Goal: Check status: Check status

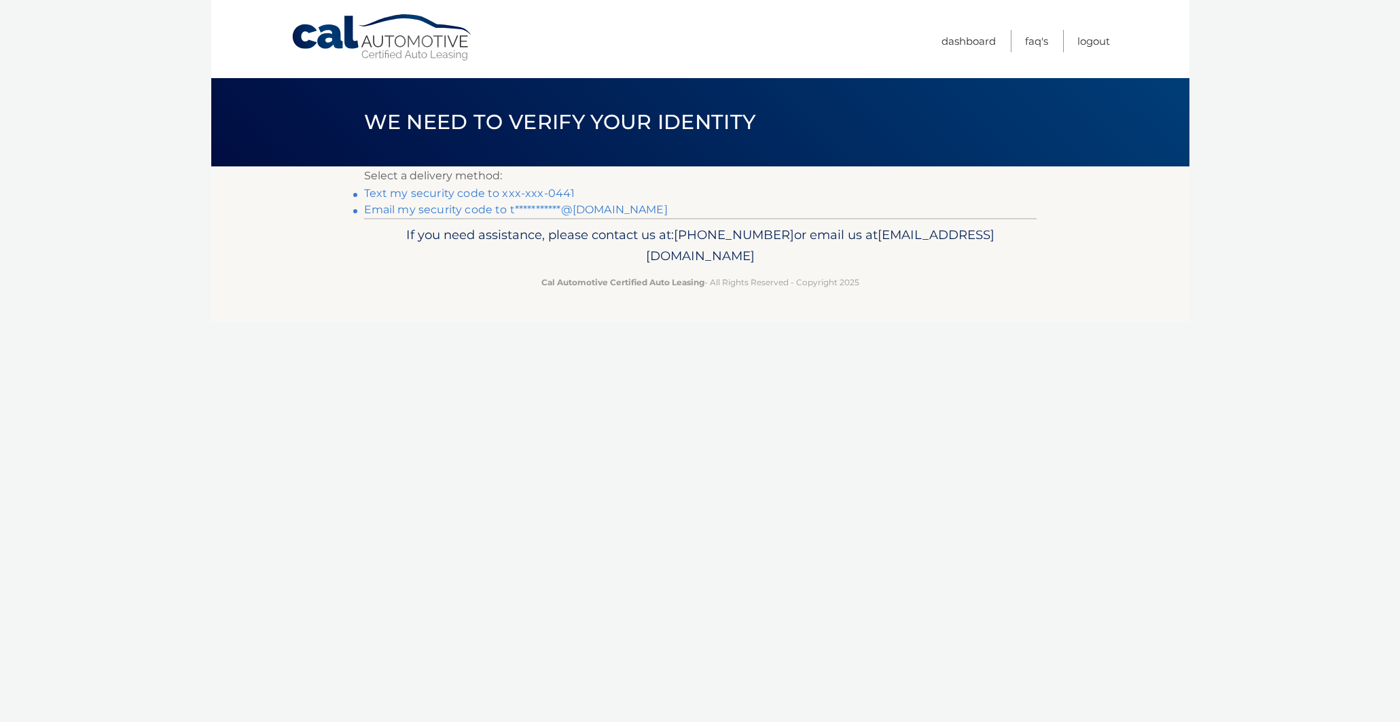
click at [493, 194] on link "Text my security code to xxx-xxx-0441" at bounding box center [469, 193] width 211 height 13
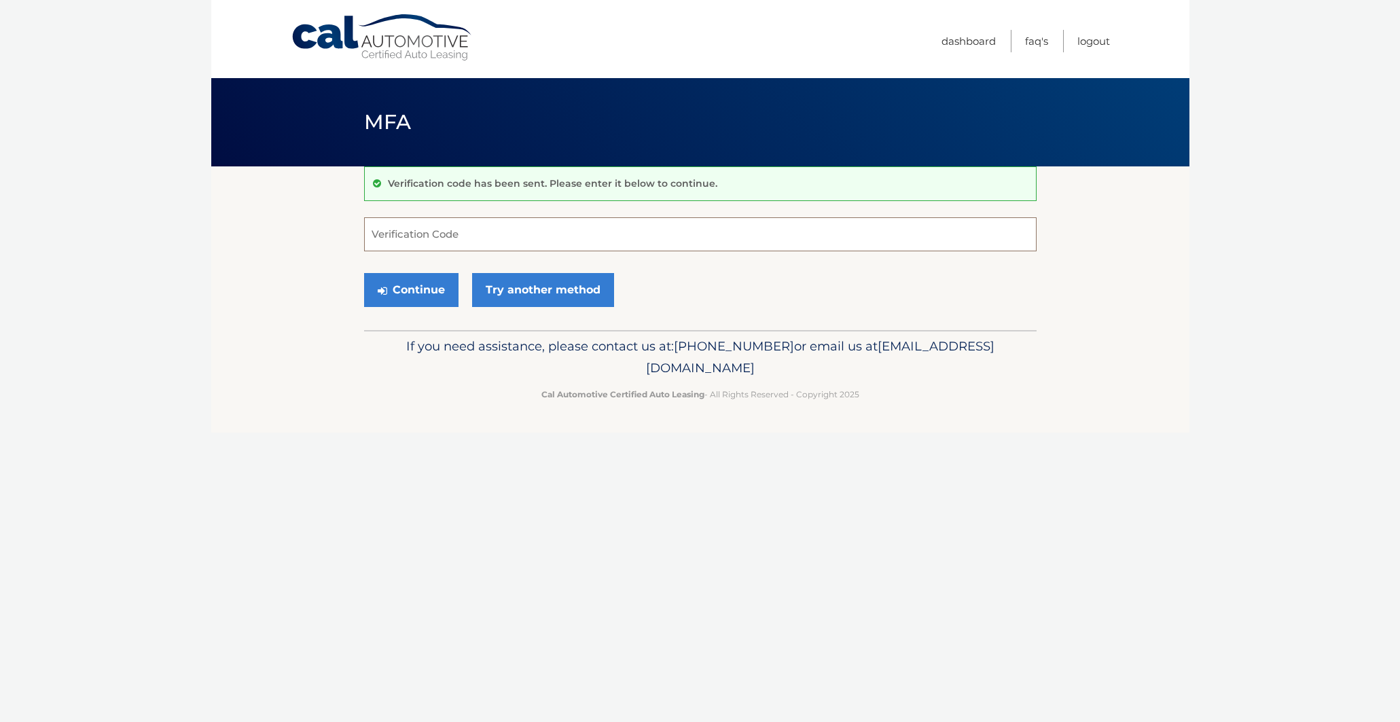
click at [403, 239] on input "Verification Code" at bounding box center [700, 234] width 672 height 34
type input "677002"
click at [410, 289] on button "Continue" at bounding box center [411, 290] width 94 height 34
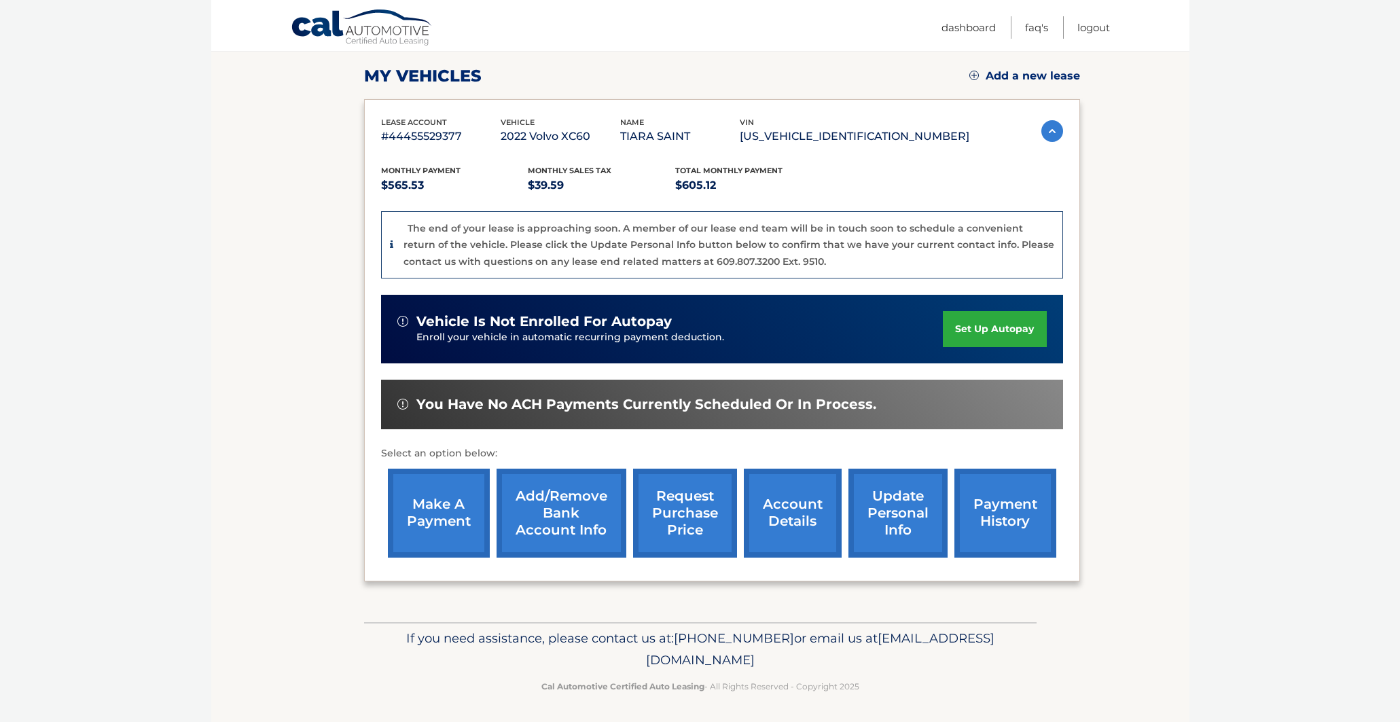
scroll to position [181, 0]
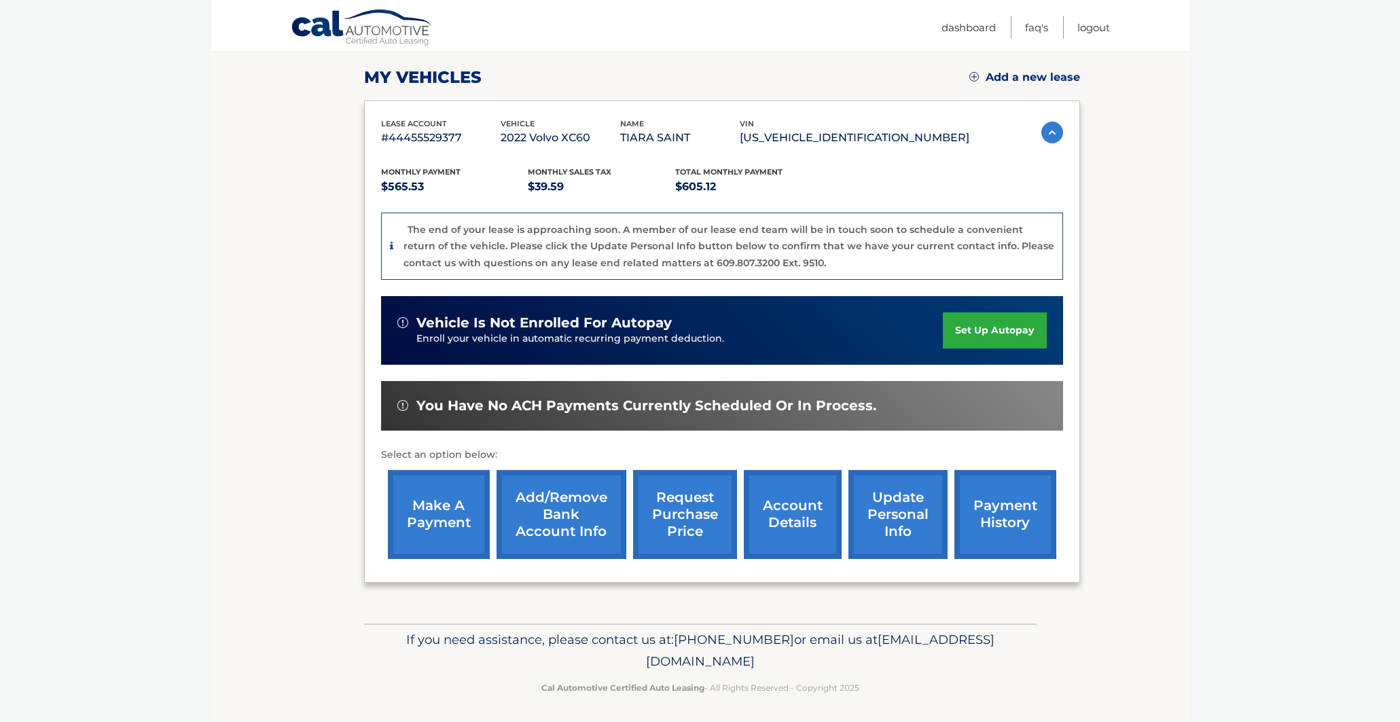
click at [1001, 503] on link "payment history" at bounding box center [1005, 514] width 102 height 89
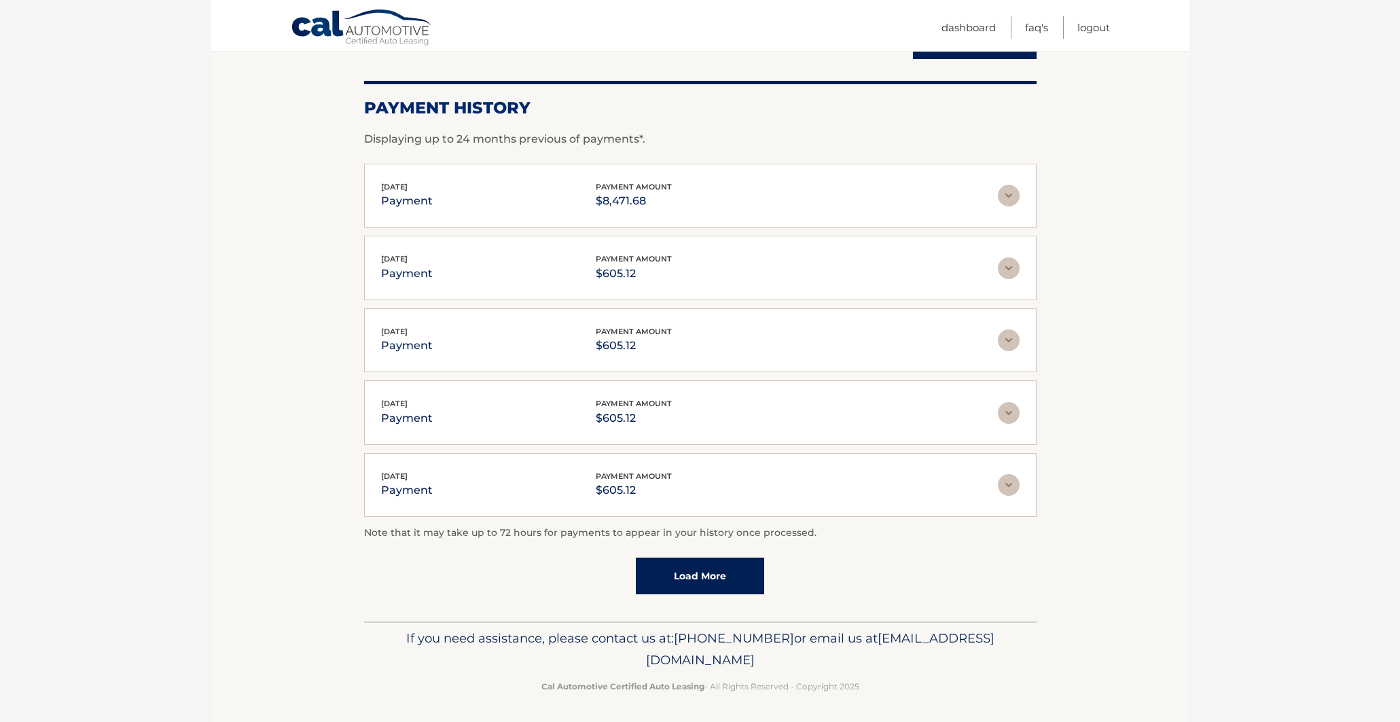
scroll to position [166, 0]
click at [727, 582] on link "Load More" at bounding box center [700, 577] width 128 height 37
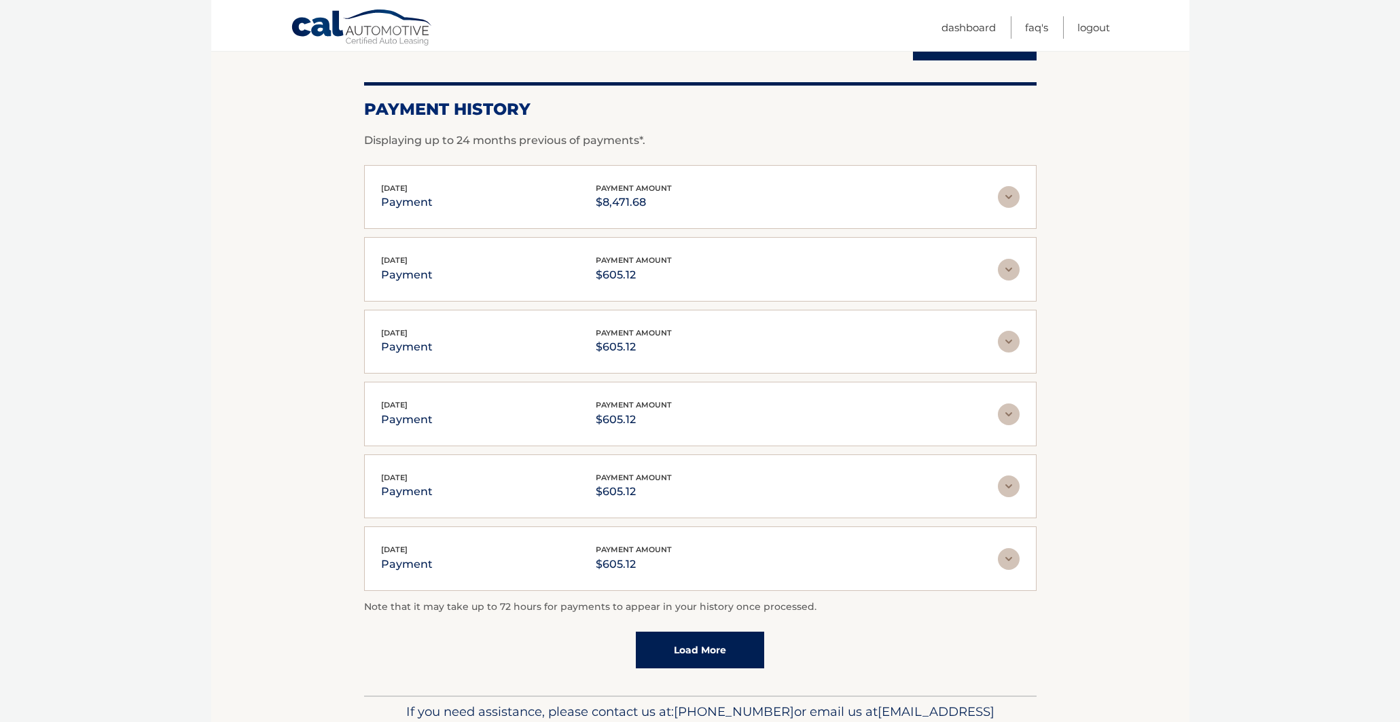
click at [1015, 192] on img at bounding box center [1009, 197] width 22 height 22
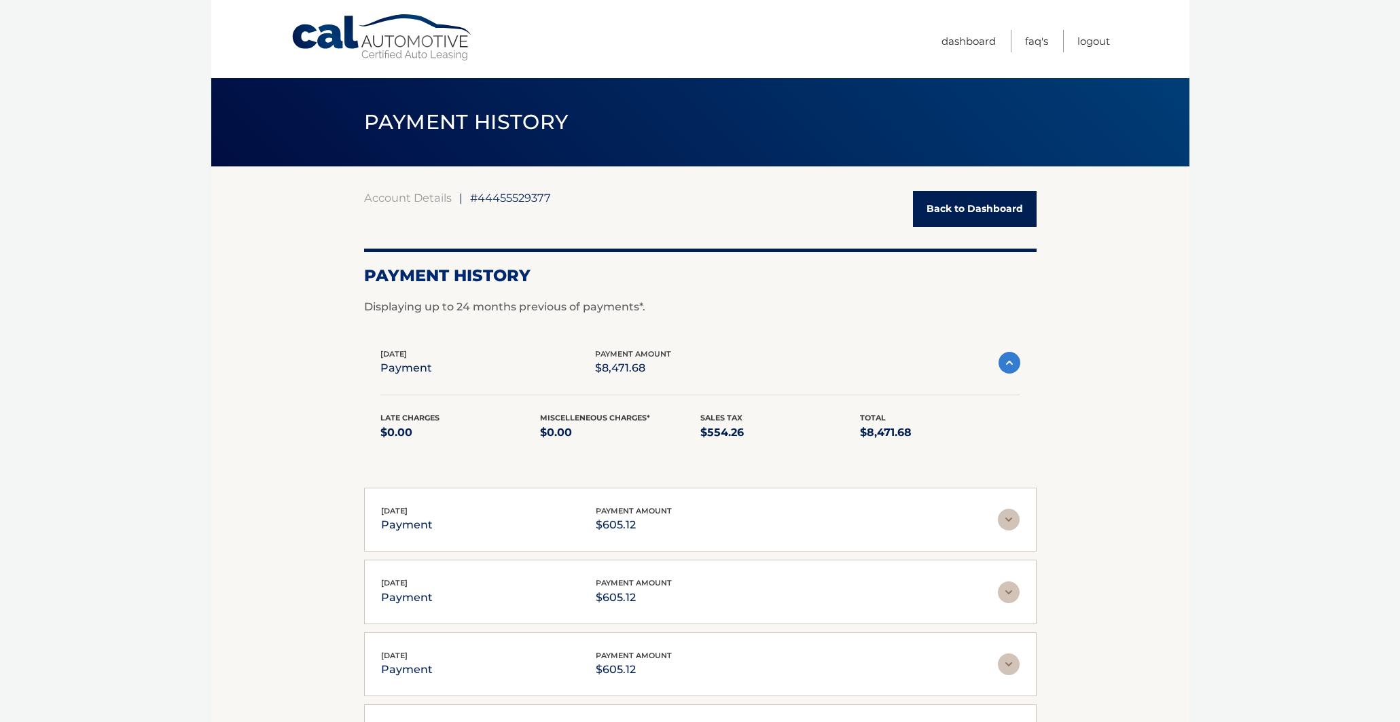
scroll to position [0, 0]
click at [1001, 215] on link "Back to Dashboard" at bounding box center [975, 209] width 124 height 36
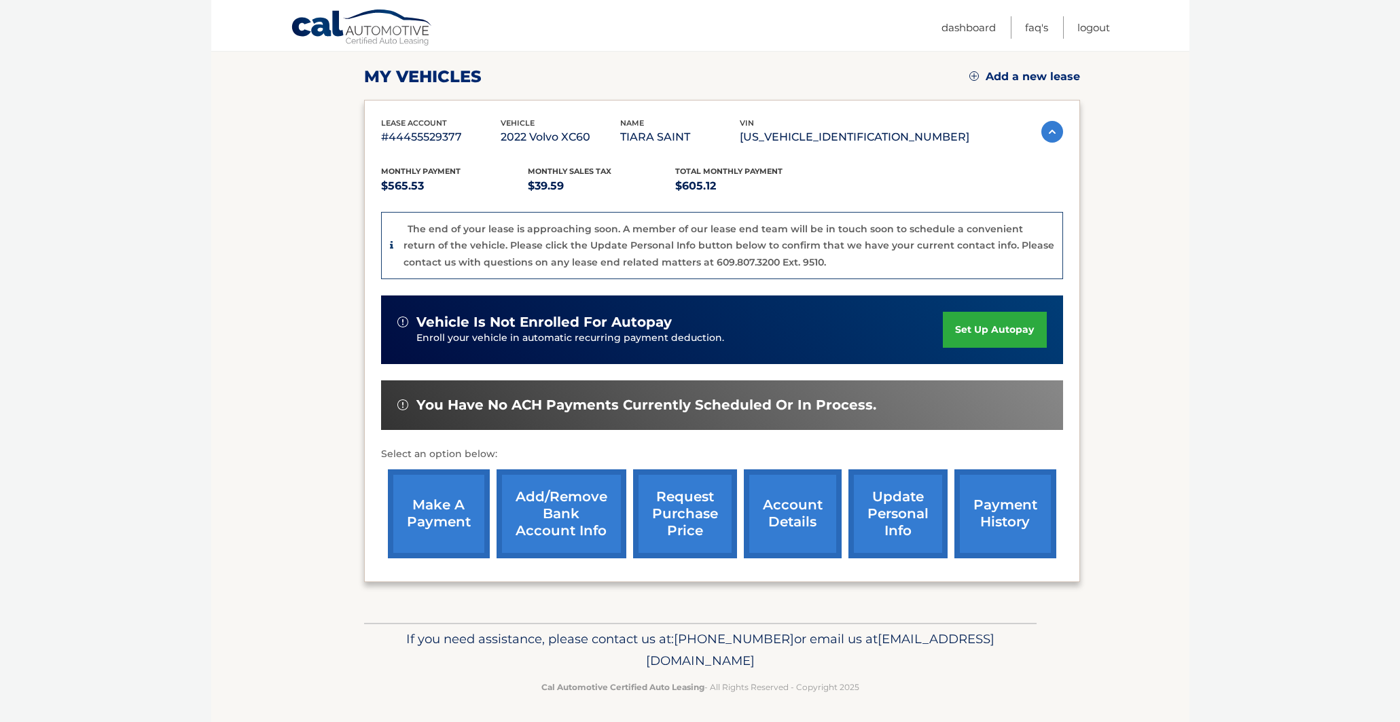
scroll to position [181, 0]
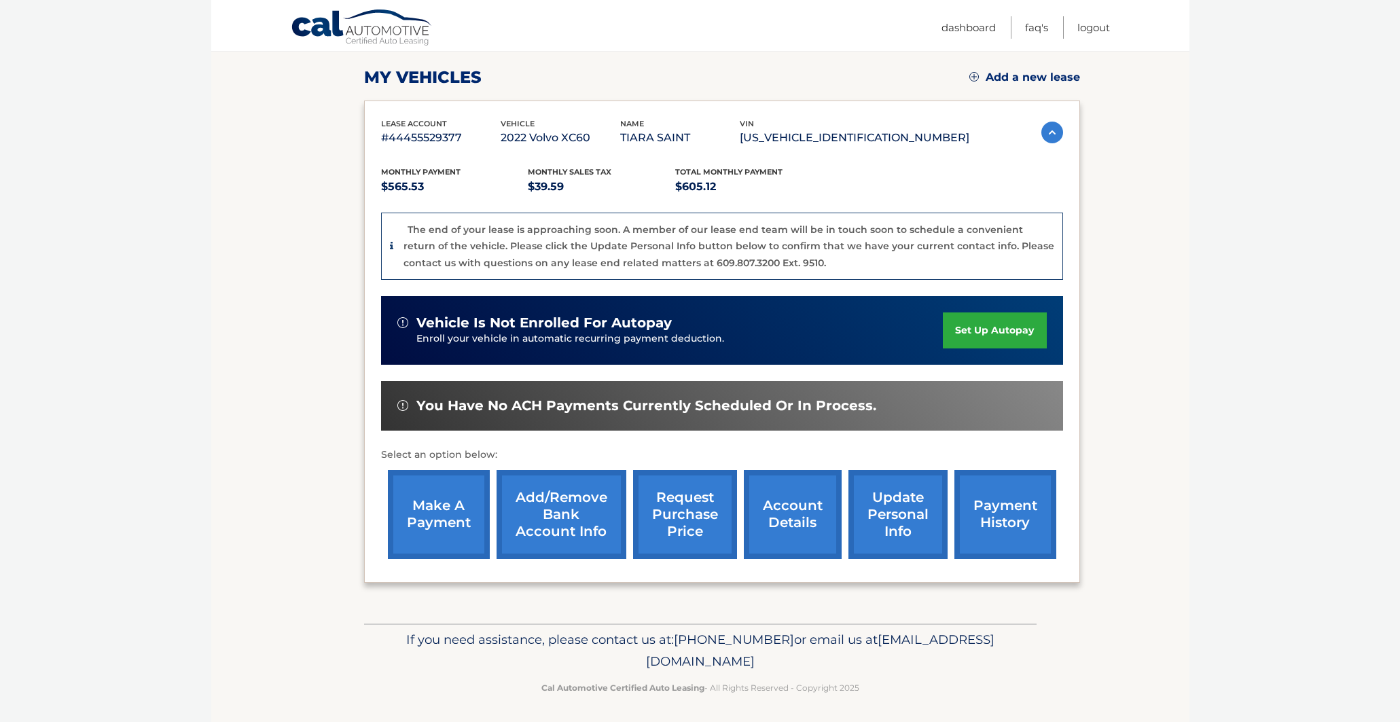
click at [810, 516] on link "account details" at bounding box center [793, 514] width 98 height 89
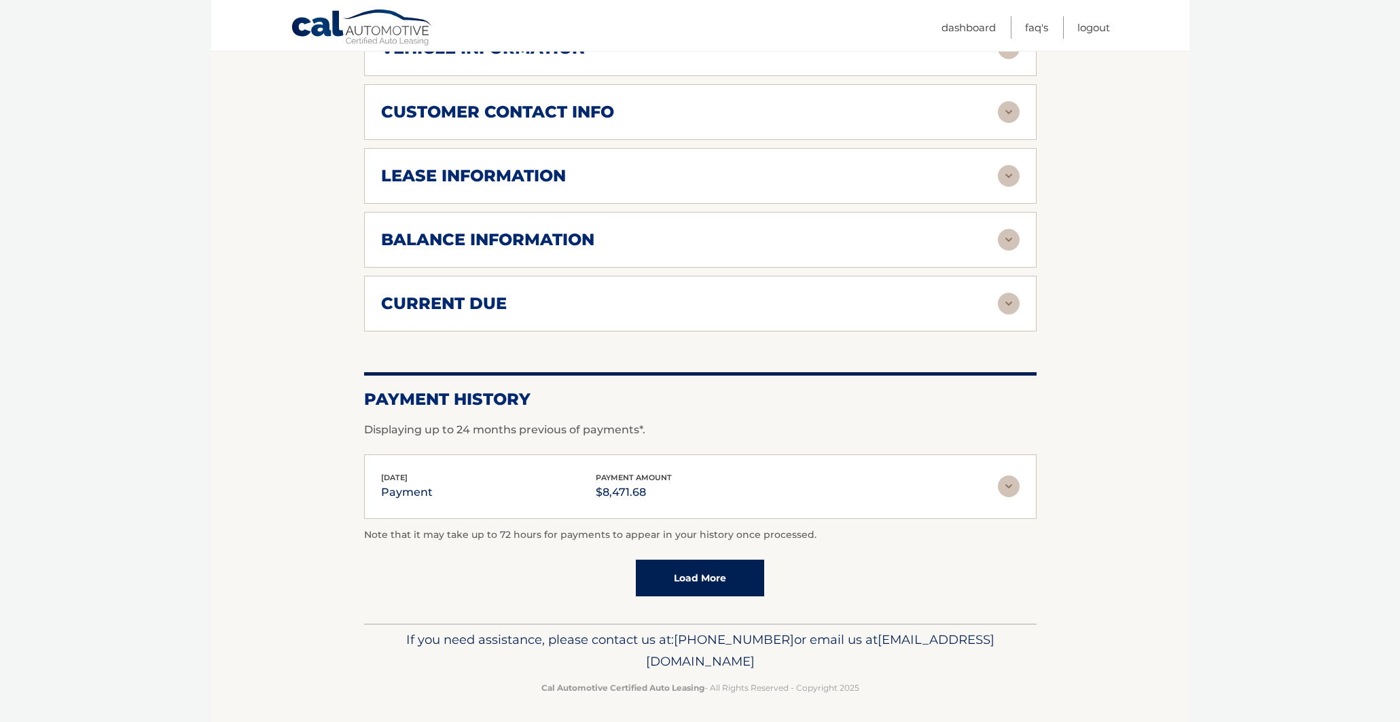
scroll to position [690, 0]
click at [698, 581] on link "Load More" at bounding box center [700, 578] width 128 height 37
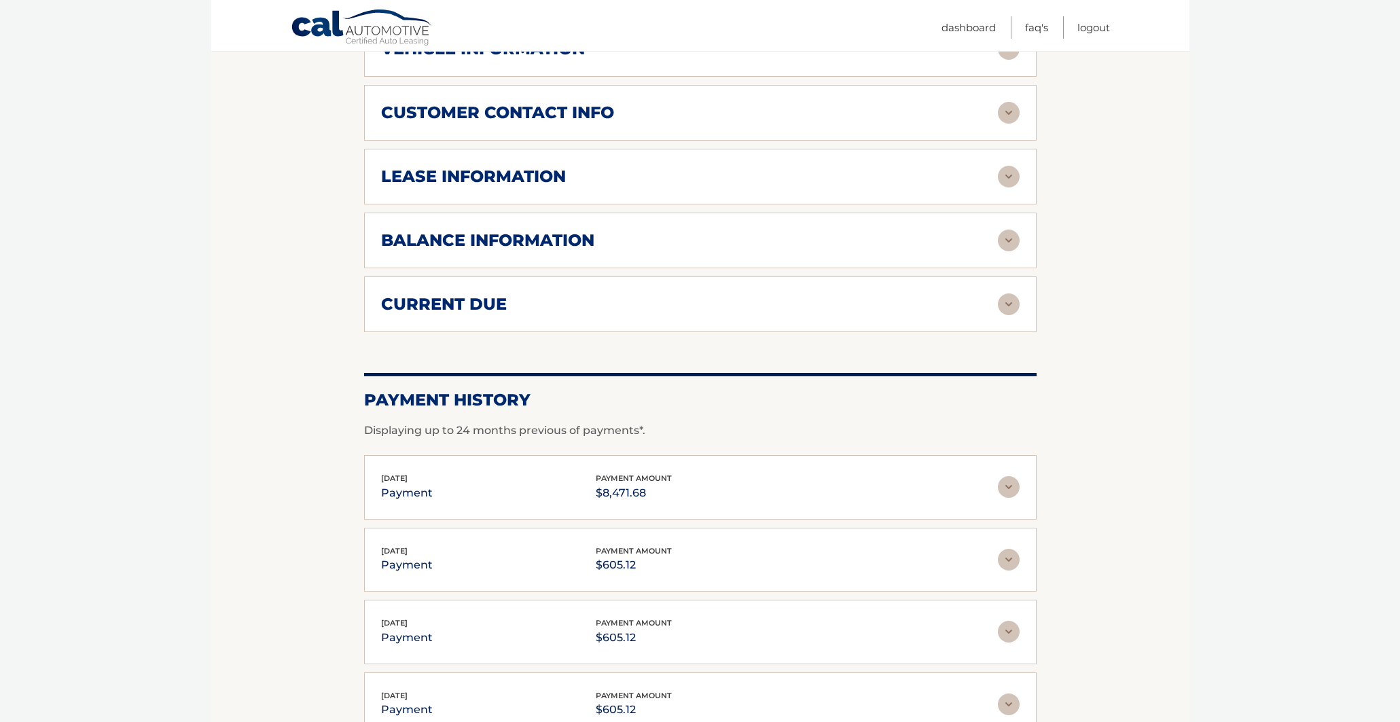
click at [1012, 472] on div "Jul 19, 2024 payment payment amount $8,471.68" at bounding box center [700, 487] width 638 height 31
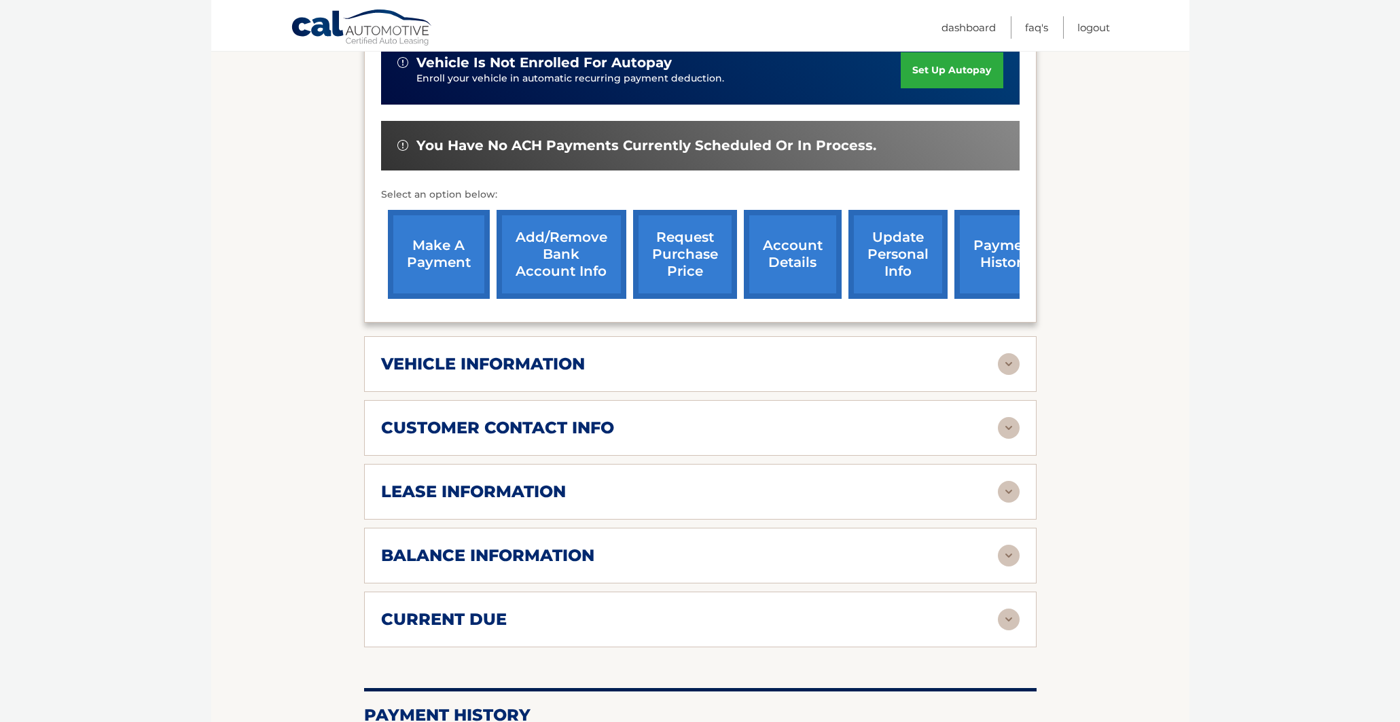
scroll to position [374, 0]
click at [805, 250] on link "account details" at bounding box center [793, 255] width 98 height 89
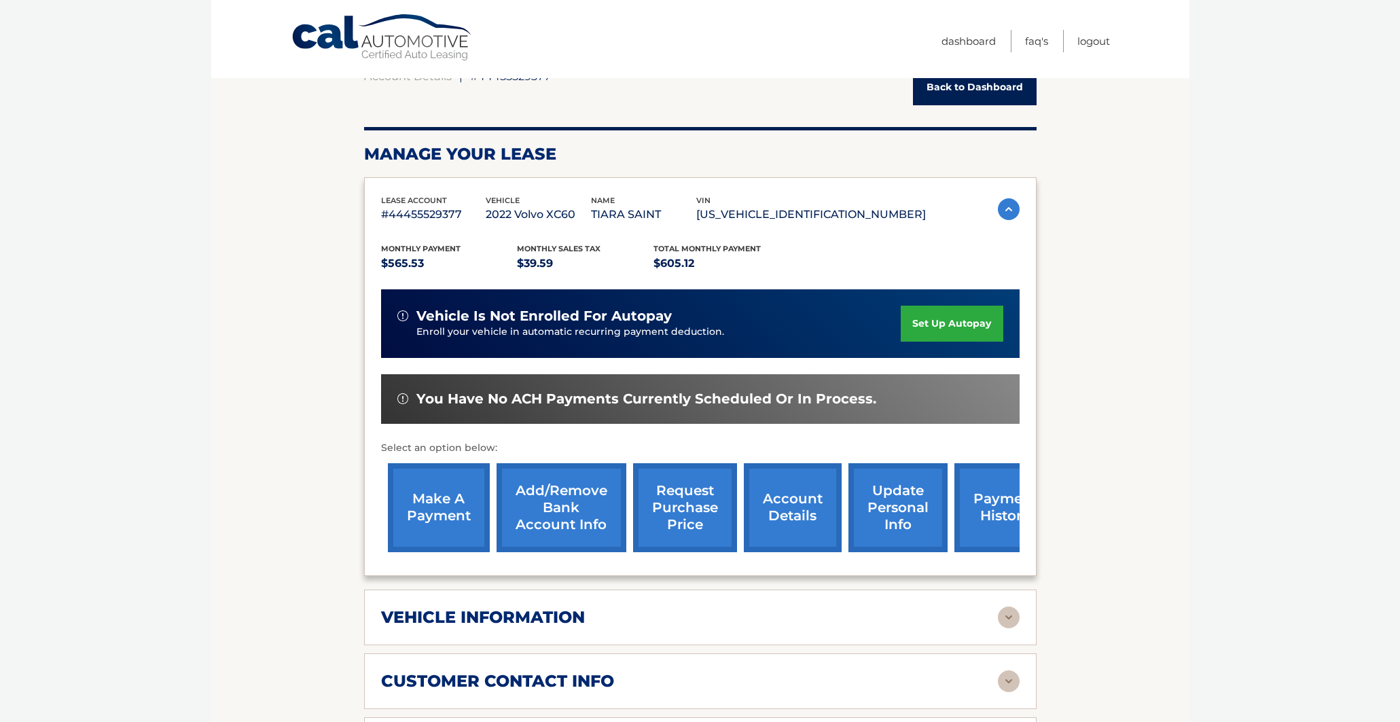
scroll to position [255, 0]
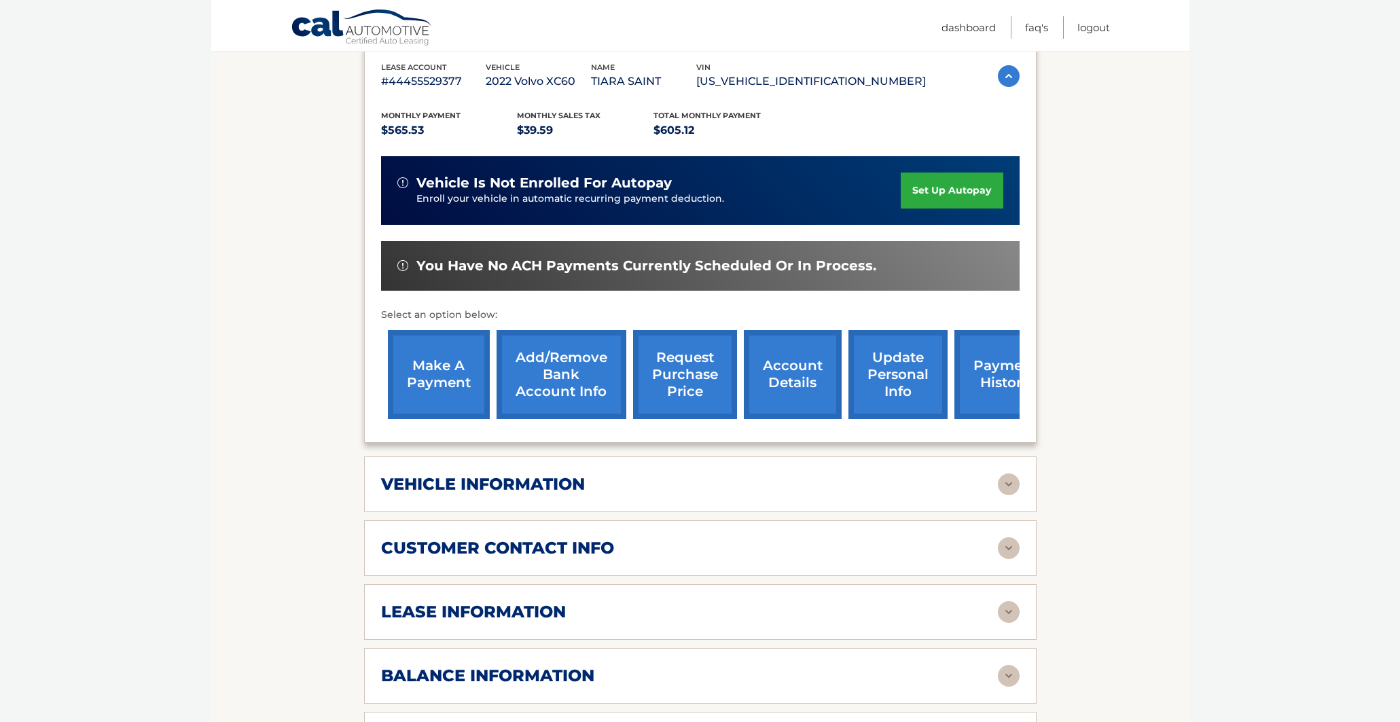
click at [982, 365] on link "payment history" at bounding box center [1005, 374] width 102 height 89
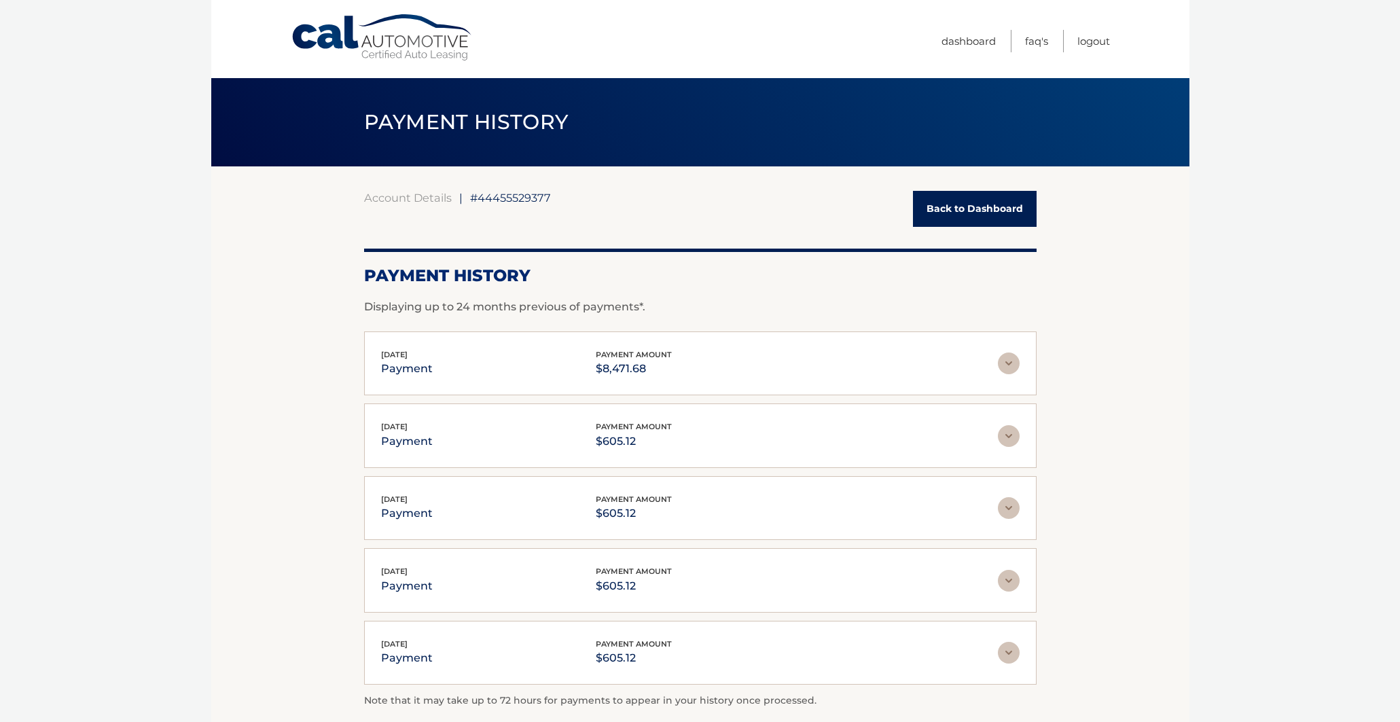
click at [1011, 360] on img at bounding box center [1009, 364] width 22 height 22
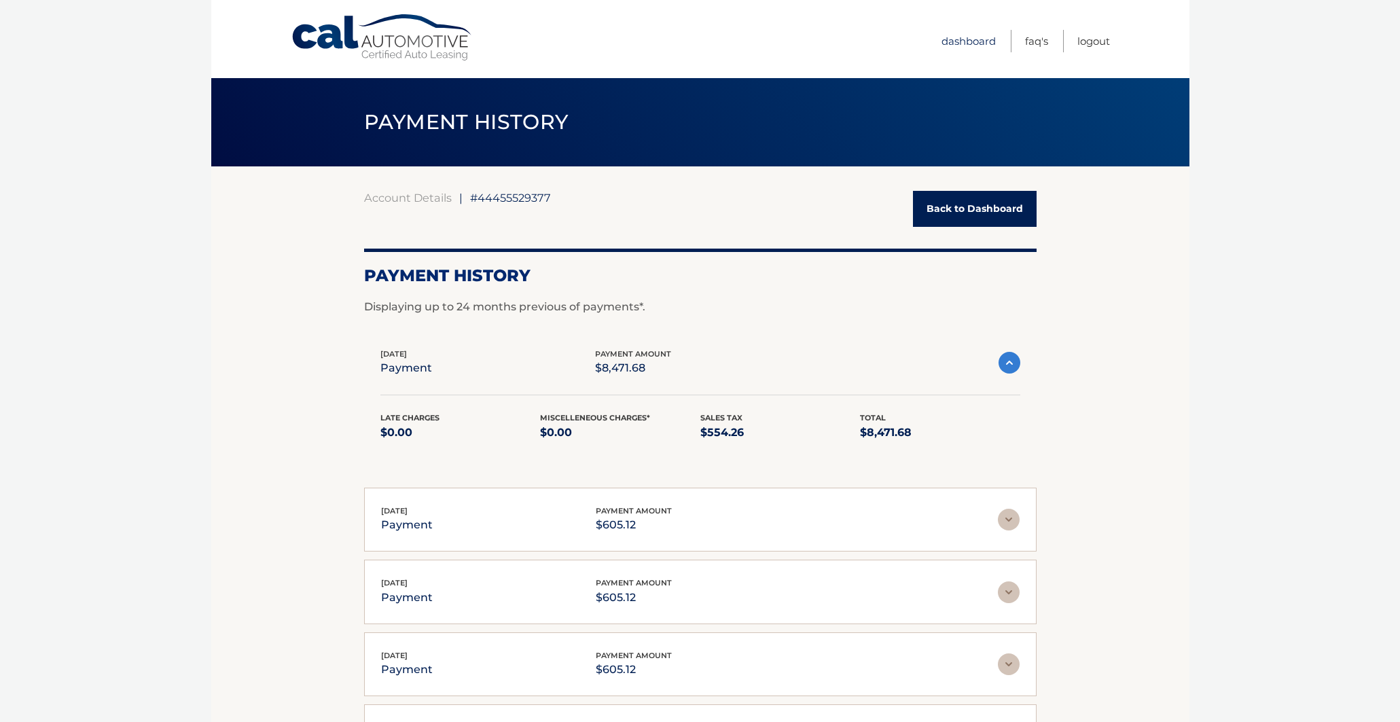
click at [952, 34] on link "Dashboard" at bounding box center [968, 41] width 54 height 22
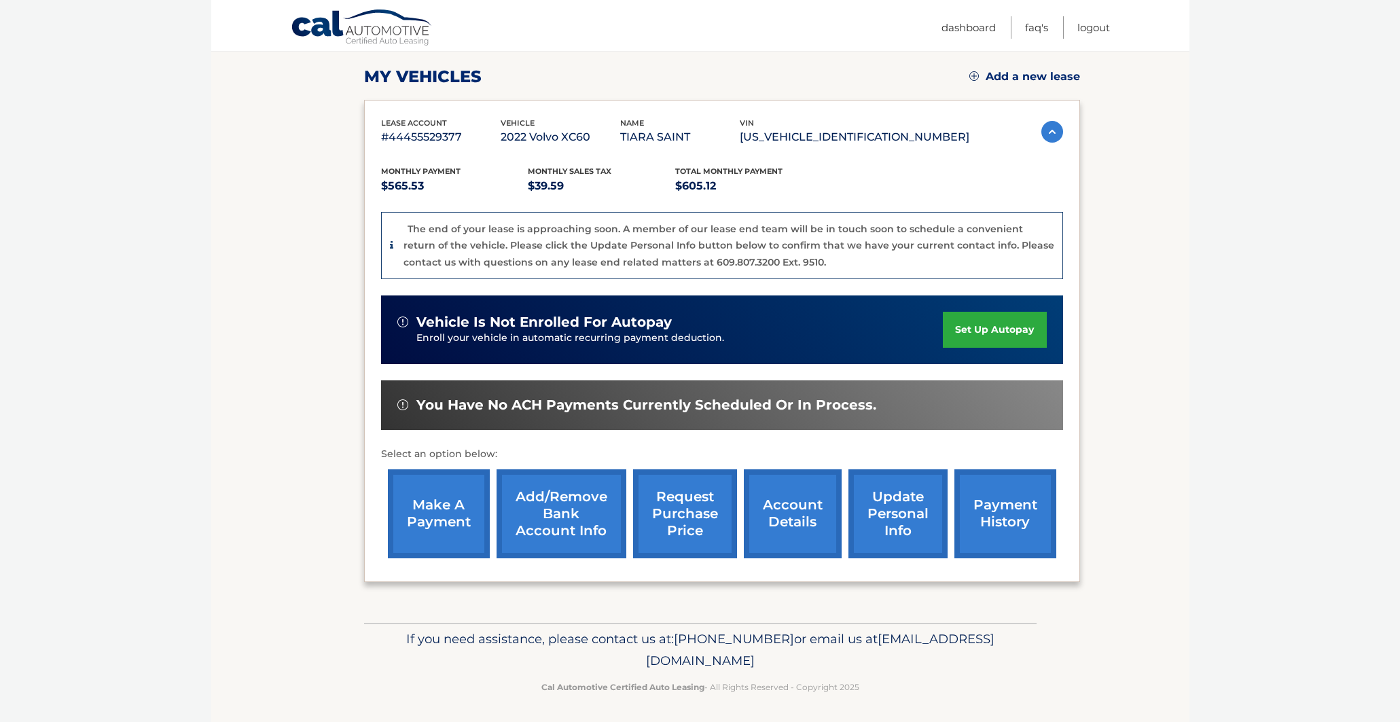
scroll to position [181, 0]
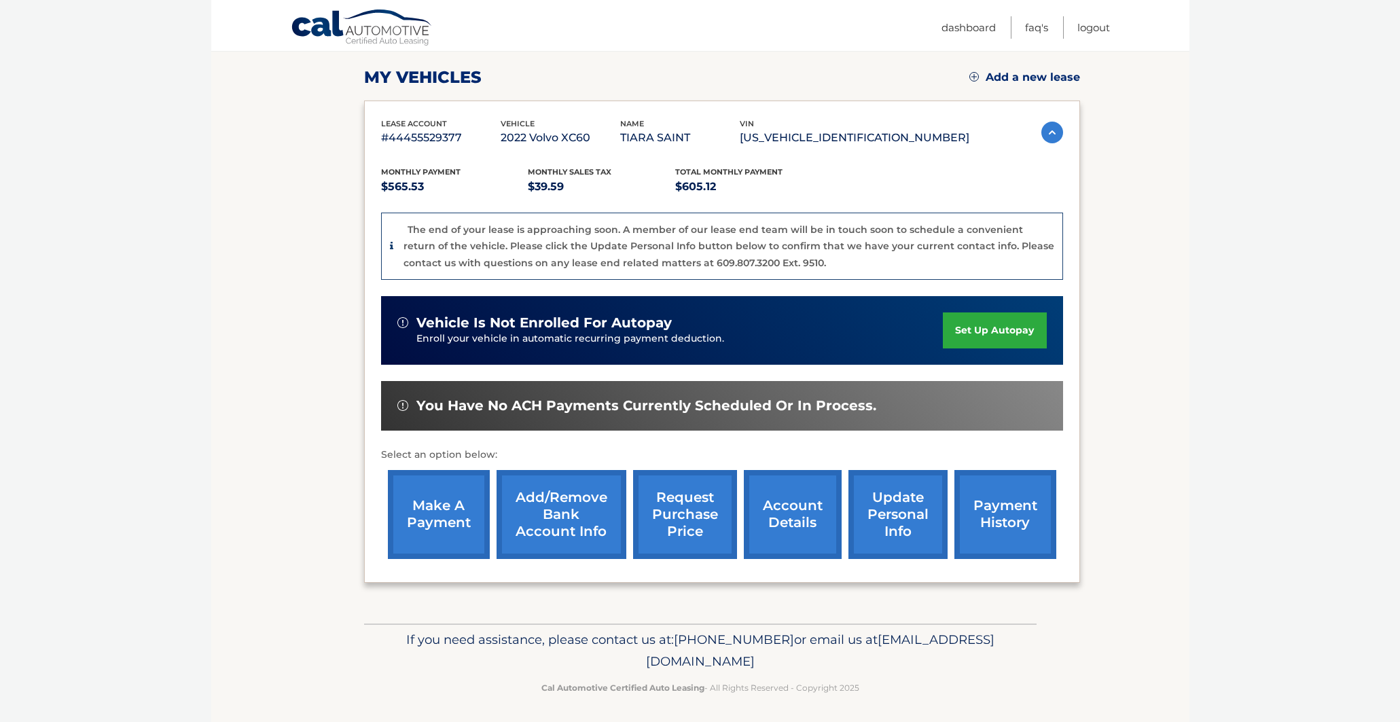
click at [979, 529] on link "payment history" at bounding box center [1005, 514] width 102 height 89
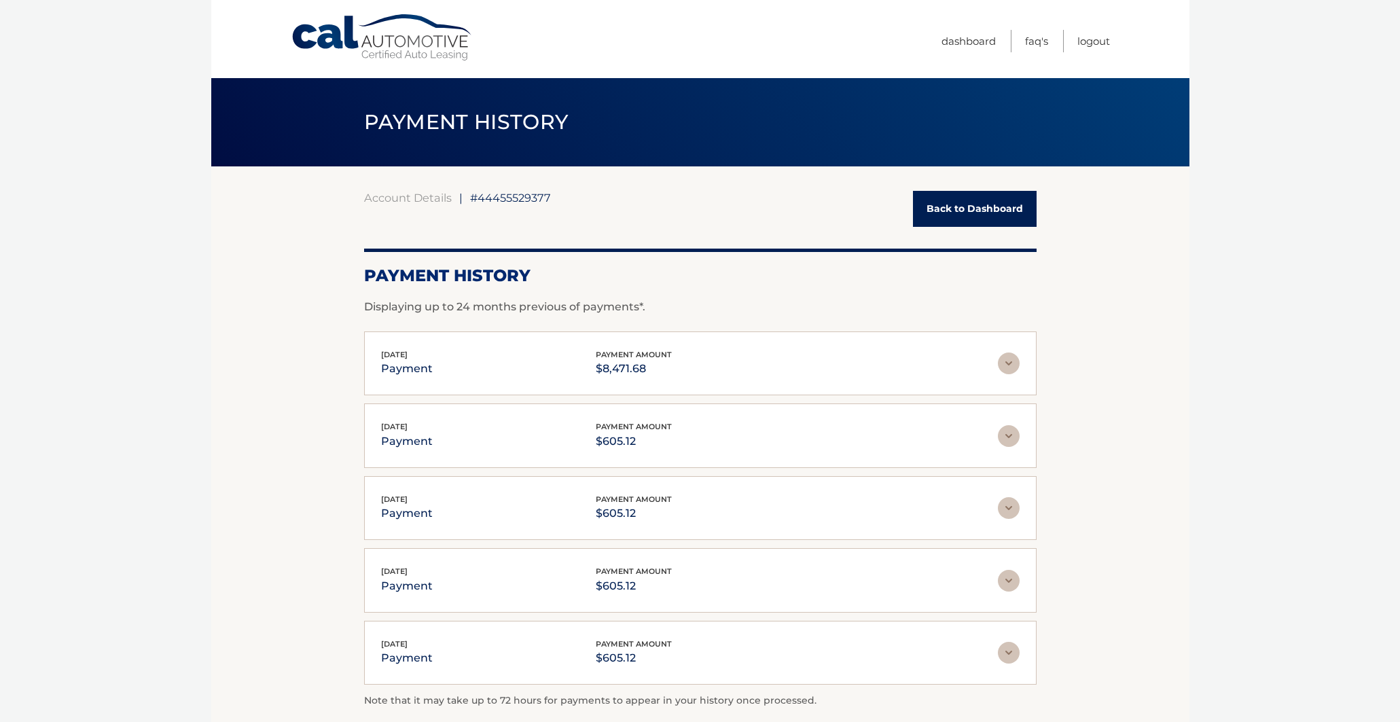
click at [1009, 364] on img at bounding box center [1009, 364] width 22 height 22
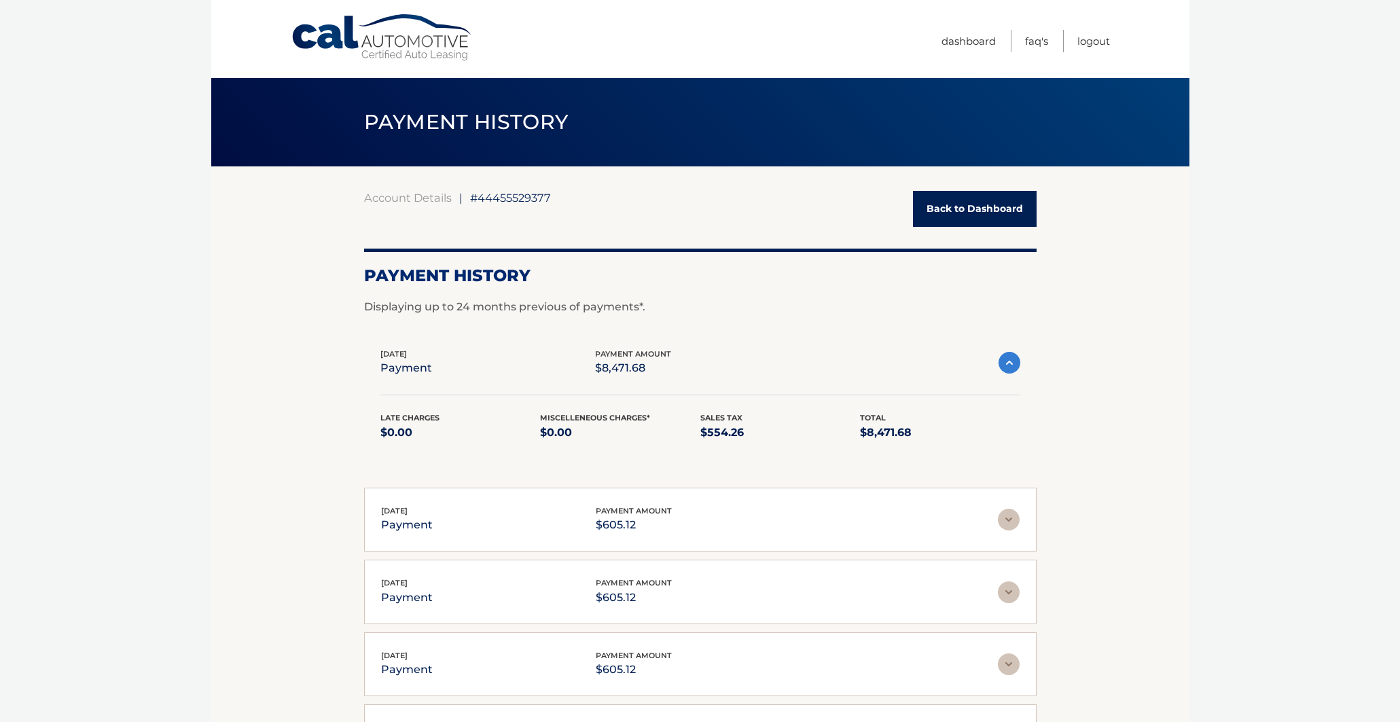
click at [1013, 361] on img at bounding box center [1009, 363] width 22 height 22
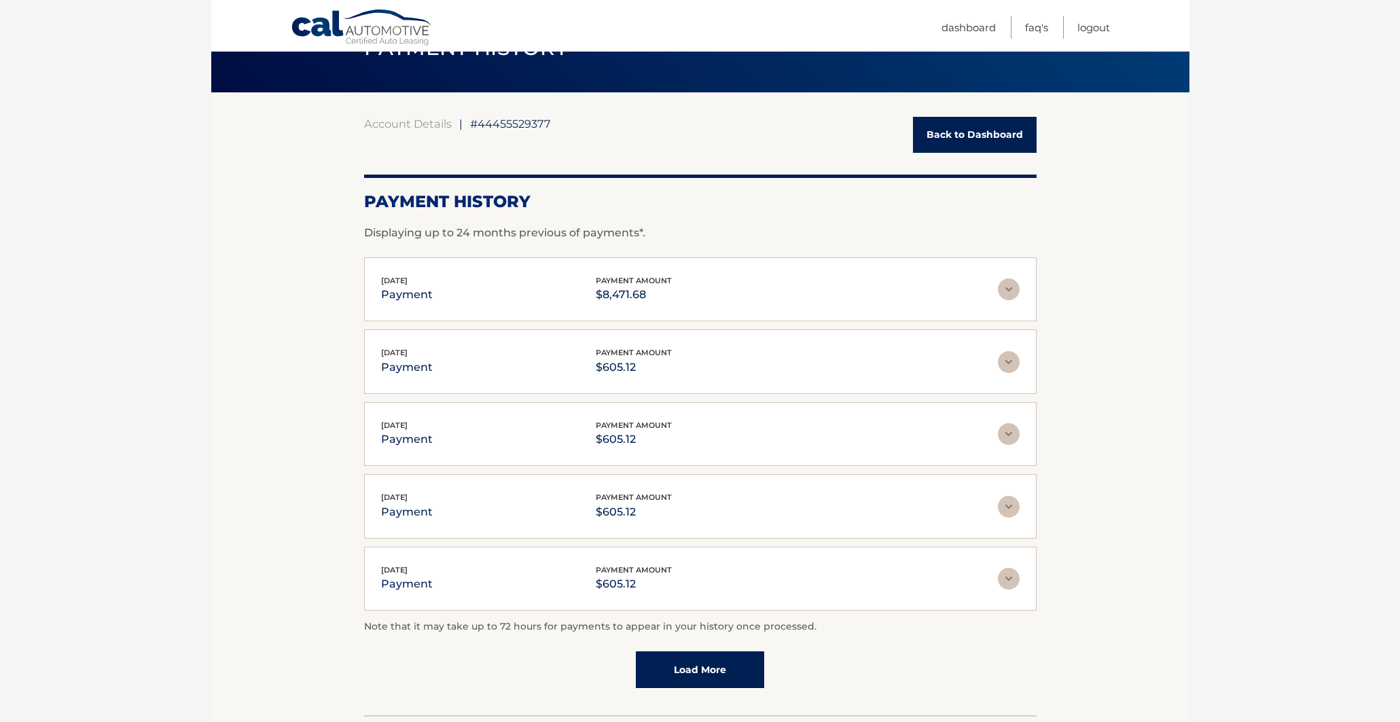
scroll to position [72, 0]
